Goal: Navigation & Orientation: Understand site structure

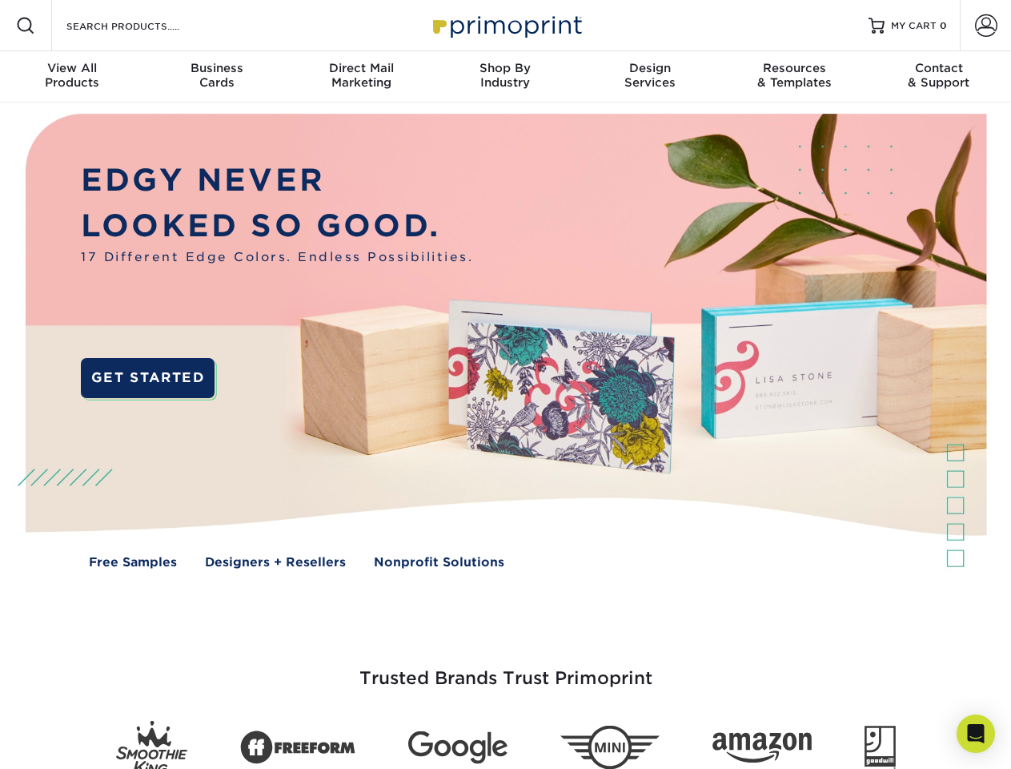
click at [505, 384] on img at bounding box center [505, 352] width 1001 height 500
click at [26, 26] on span at bounding box center [25, 25] width 19 height 19
click at [986, 26] on span at bounding box center [986, 25] width 22 height 22
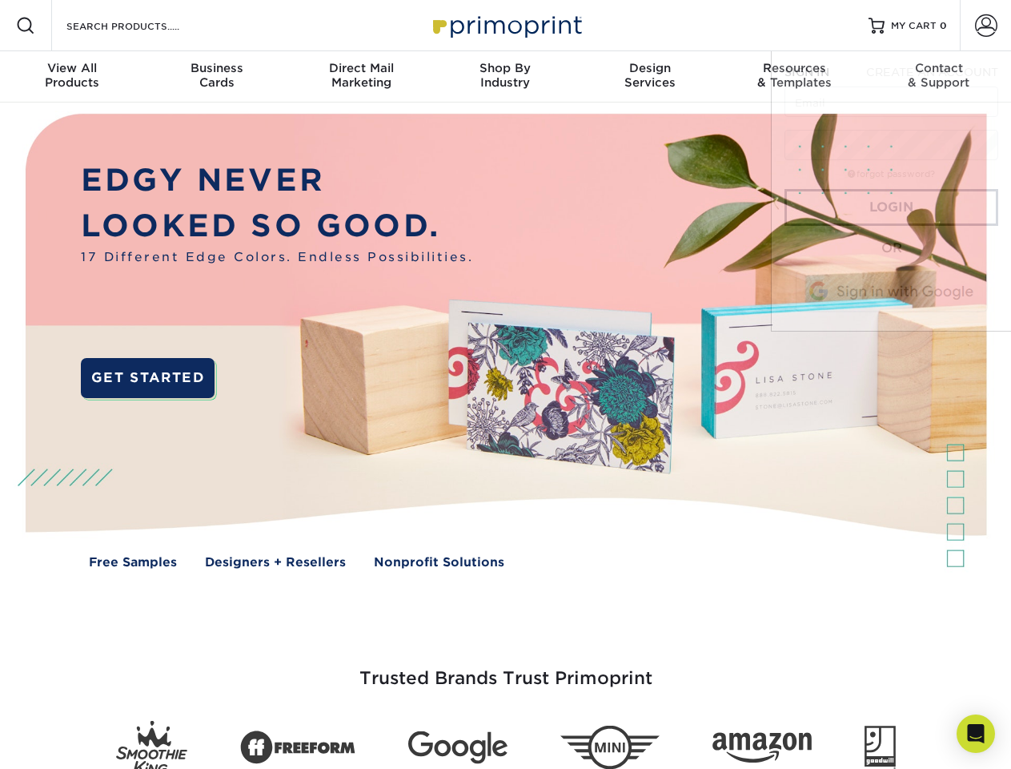
click at [72, 77] on div "View All Products" at bounding box center [72, 75] width 144 height 29
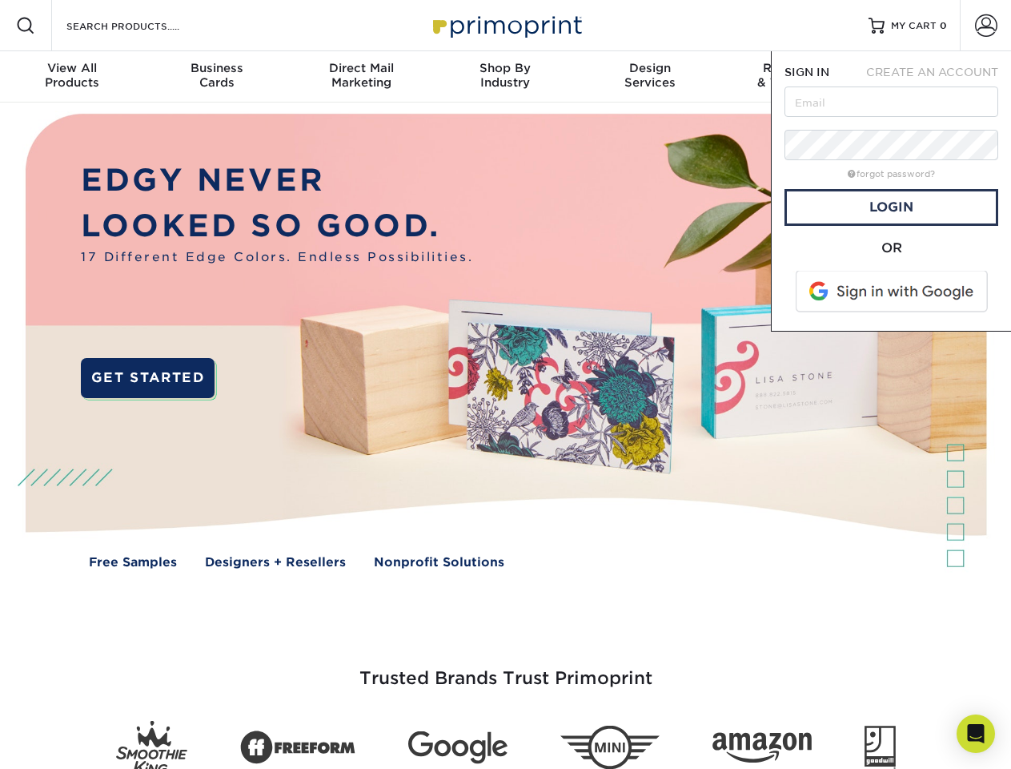
click at [216, 77] on div "Business Cards" at bounding box center [216, 75] width 144 height 29
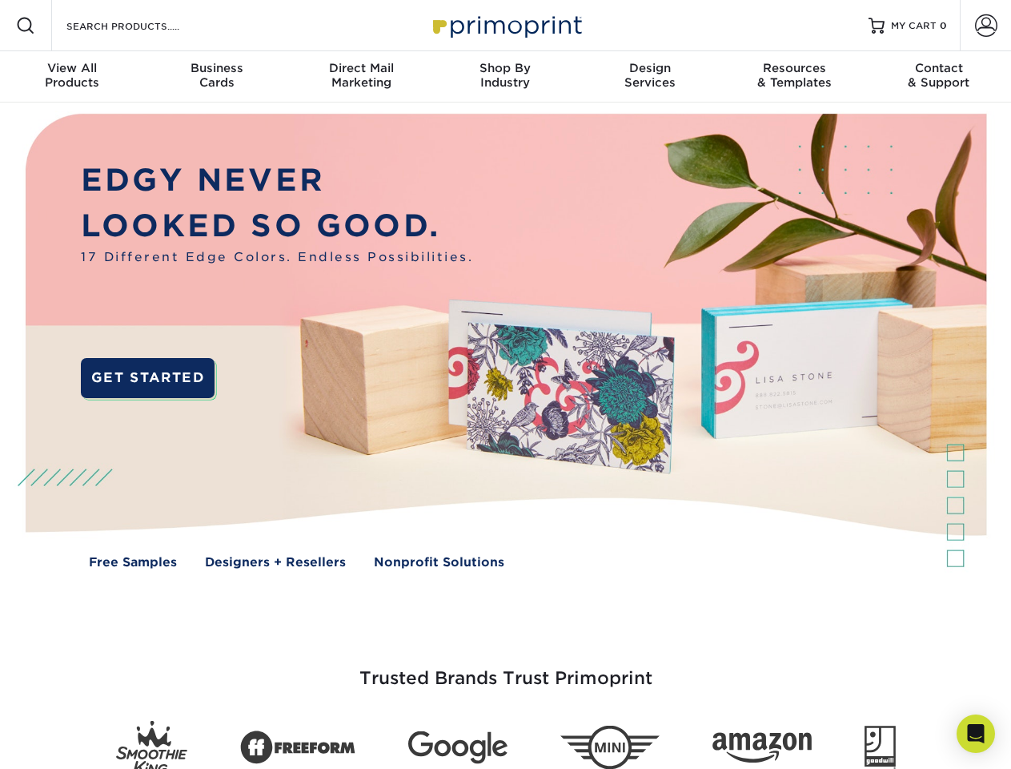
click at [361, 77] on div "Direct Mail Marketing" at bounding box center [361, 75] width 144 height 29
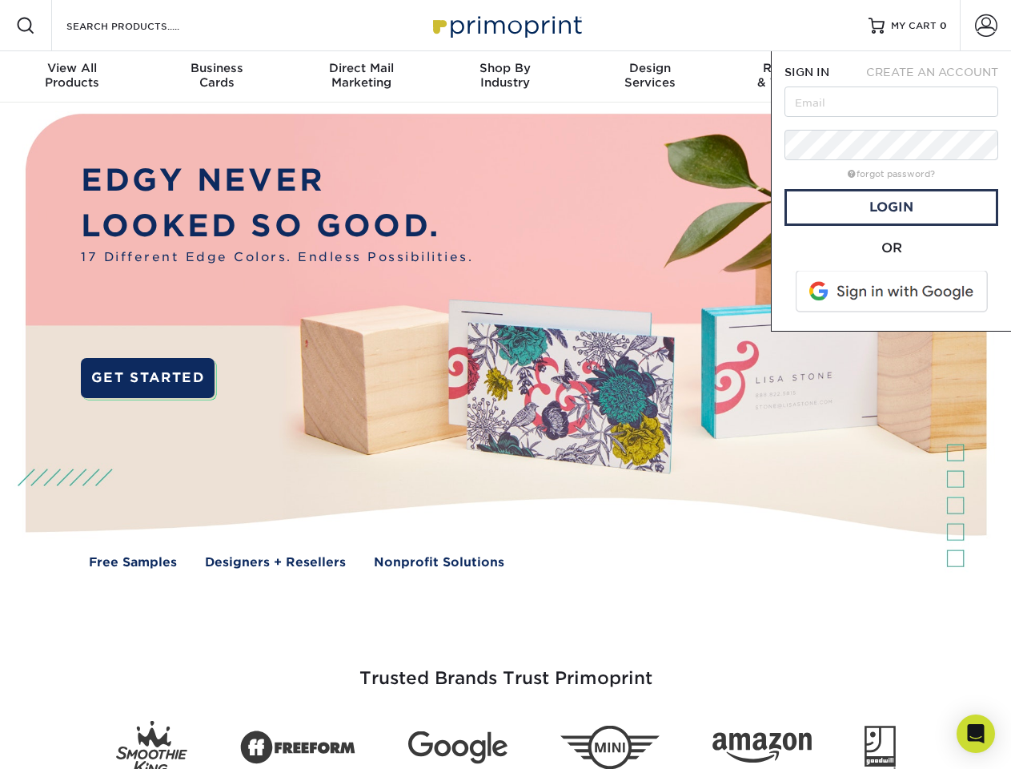
click at [505, 77] on div "Shop By Industry" at bounding box center [505, 75] width 144 height 29
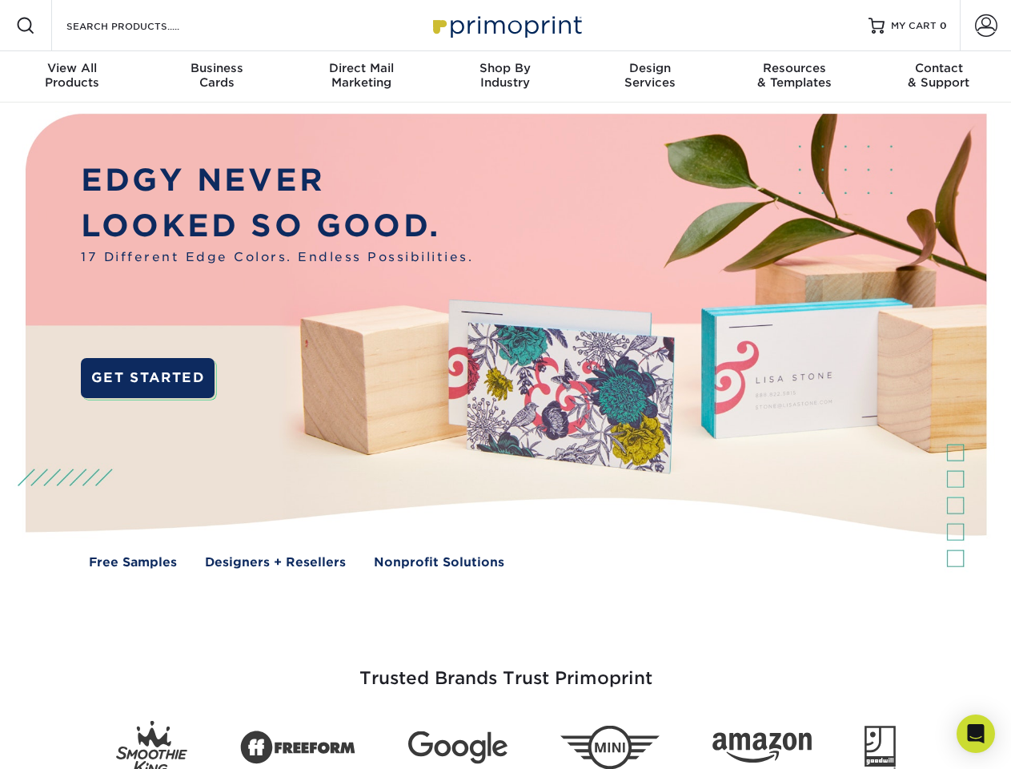
click at [650, 77] on div "Design Services" at bounding box center [650, 75] width 144 height 29
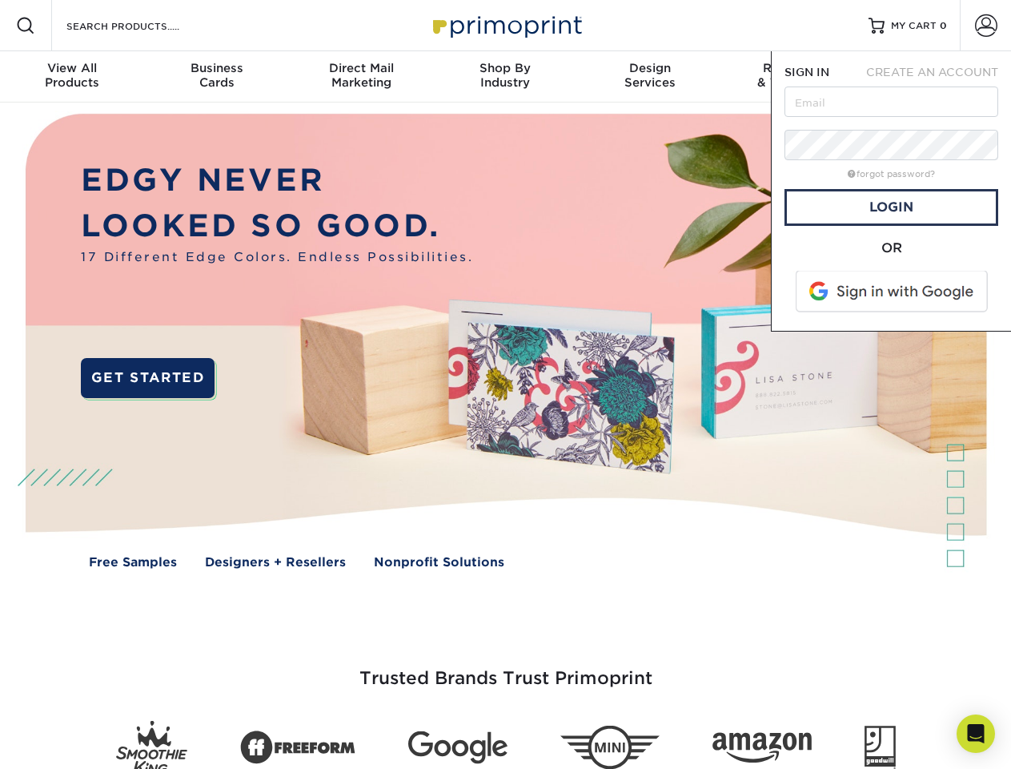
click at [794, 77] on span "SIGN IN" at bounding box center [807, 72] width 45 height 13
click at [939, 77] on div "Contact & Support" at bounding box center [939, 75] width 144 height 29
